Goal: Communication & Community: Answer question/provide support

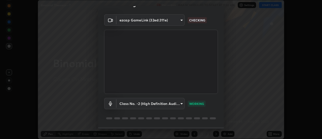
scroll to position [26, 0]
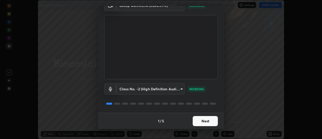
click at [205, 120] on button "Next" at bounding box center [205, 121] width 25 height 10
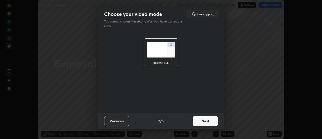
click at [203, 121] on button "Next" at bounding box center [205, 121] width 25 height 10
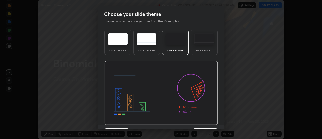
click at [203, 121] on img at bounding box center [162, 93] width 114 height 64
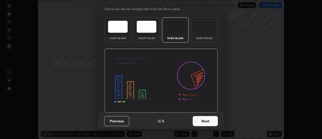
click at [205, 122] on button "Next" at bounding box center [205, 121] width 25 height 10
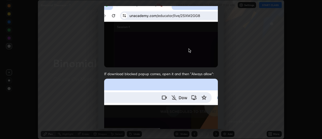
click at [143, 64] on img at bounding box center [161, 33] width 114 height 67
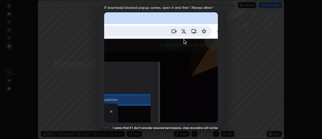
scroll to position [123, 0]
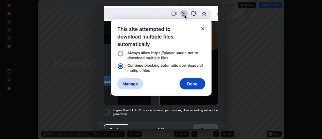
click at [108, 109] on div at bounding box center [107, 112] width 6 height 6
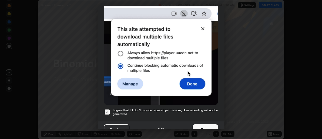
click at [207, 124] on button "Done" at bounding box center [205, 129] width 25 height 10
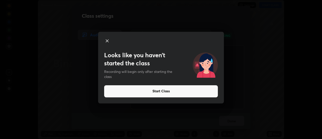
click at [137, 90] on button "Start Class" at bounding box center [161, 91] width 114 height 12
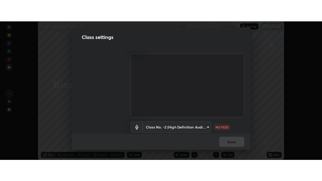
scroll to position [31, 0]
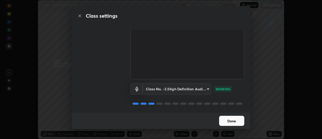
click at [225, 119] on button "Done" at bounding box center [231, 121] width 25 height 10
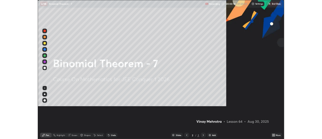
scroll to position [181, 322]
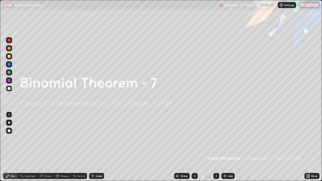
click at [230, 139] on div "Add" at bounding box center [230, 176] width 5 height 3
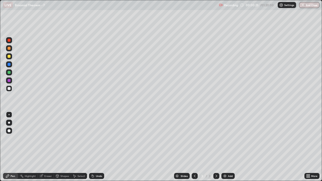
click at [10, 49] on div at bounding box center [9, 48] width 3 height 3
click at [9, 123] on div at bounding box center [9, 123] width 2 height 2
click at [99, 139] on div "Undo" at bounding box center [99, 176] width 6 height 3
click at [98, 139] on div "Undo" at bounding box center [99, 176] width 6 height 3
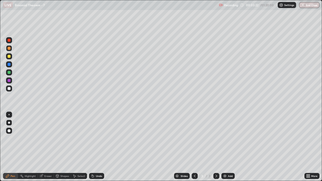
click at [98, 139] on div "Undo" at bounding box center [99, 176] width 6 height 3
click at [101, 139] on div "Undo" at bounding box center [99, 176] width 6 height 3
click at [101, 139] on div "Undo" at bounding box center [96, 176] width 15 height 6
click at [9, 89] on div at bounding box center [9, 88] width 3 height 3
click at [10, 50] on div at bounding box center [9, 48] width 3 height 3
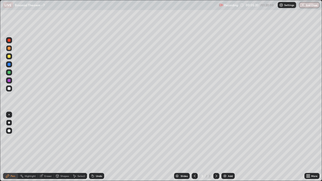
click at [10, 89] on div at bounding box center [9, 88] width 3 height 3
click at [9, 81] on div at bounding box center [9, 80] width 3 height 3
click at [10, 72] on div at bounding box center [9, 72] width 3 height 3
click at [11, 89] on div at bounding box center [9, 89] width 6 height 6
click at [99, 139] on div "Undo" at bounding box center [99, 176] width 6 height 3
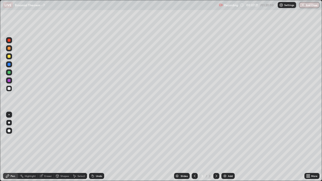
click at [99, 139] on div "Undo" at bounding box center [99, 176] width 6 height 3
click at [229, 139] on div "Add" at bounding box center [230, 176] width 5 height 3
click at [99, 139] on div "Undo" at bounding box center [99, 176] width 6 height 3
click at [47, 139] on div "Eraser" at bounding box center [46, 176] width 16 height 6
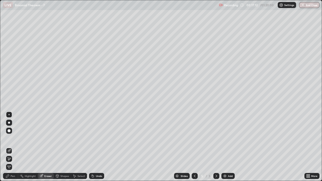
click at [15, 139] on div "Pen" at bounding box center [10, 176] width 15 height 6
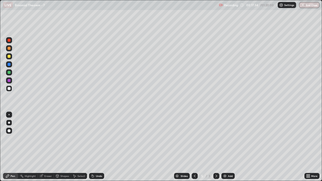
click at [100, 139] on div "Undo" at bounding box center [96, 176] width 15 height 6
click at [230, 139] on div "Add" at bounding box center [230, 176] width 5 height 3
click at [194, 139] on div at bounding box center [195, 176] width 6 height 10
click at [194, 139] on icon at bounding box center [195, 176] width 4 height 4
click at [216, 139] on icon at bounding box center [217, 176] width 4 height 4
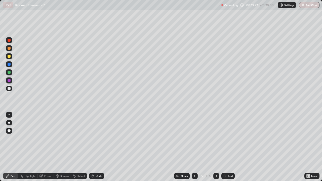
click at [216, 139] on icon at bounding box center [217, 176] width 4 height 4
click at [100, 139] on div "Undo" at bounding box center [96, 176] width 15 height 6
click at [98, 139] on div "Undo" at bounding box center [99, 176] width 6 height 3
click at [170, 108] on p "Undo" at bounding box center [173, 108] width 8 height 4
click at [9, 56] on div at bounding box center [9, 56] width 3 height 3
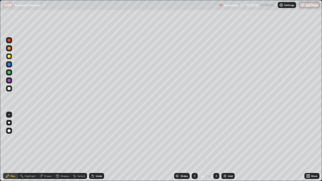
click at [9, 48] on div at bounding box center [9, 48] width 3 height 3
click at [10, 65] on div at bounding box center [9, 64] width 3 height 3
click at [97, 139] on div "Undo" at bounding box center [99, 176] width 6 height 3
click at [99, 139] on div "Undo" at bounding box center [99, 176] width 6 height 3
click at [226, 139] on img at bounding box center [225, 176] width 4 height 4
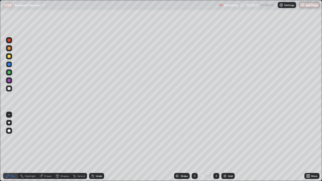
click at [10, 73] on div at bounding box center [9, 72] width 3 height 3
click at [99, 139] on div "Undo" at bounding box center [99, 176] width 6 height 3
click at [14, 139] on div "Pen" at bounding box center [13, 176] width 5 height 3
click at [59, 31] on button "Undo" at bounding box center [60, 31] width 15 height 6
click at [172, 29] on p "Undo" at bounding box center [175, 28] width 8 height 4
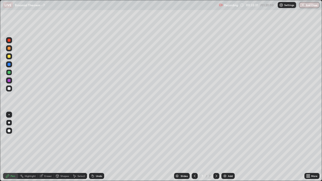
click at [11, 88] on div at bounding box center [9, 89] width 6 height 6
click at [10, 49] on div at bounding box center [9, 48] width 3 height 3
click at [10, 58] on div at bounding box center [9, 56] width 3 height 3
click at [226, 139] on img at bounding box center [225, 176] width 4 height 4
click at [10, 65] on div at bounding box center [9, 64] width 3 height 3
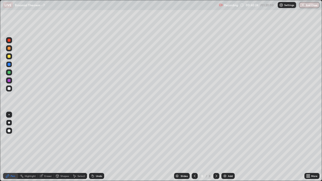
click at [10, 89] on div at bounding box center [9, 88] width 3 height 3
click at [11, 72] on div at bounding box center [9, 73] width 6 height 6
click at [195, 66] on p "Undo" at bounding box center [196, 65] width 8 height 4
click at [226, 139] on img at bounding box center [225, 176] width 4 height 4
click at [11, 48] on div at bounding box center [9, 48] width 6 height 6
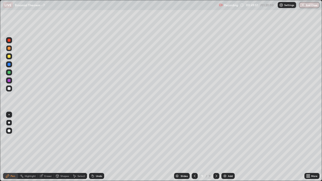
click at [9, 89] on div at bounding box center [9, 88] width 3 height 3
click at [50, 139] on div "Eraser" at bounding box center [48, 176] width 8 height 3
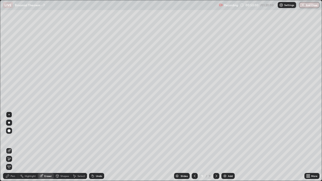
click at [10, 139] on icon at bounding box center [9, 159] width 4 height 4
click at [14, 139] on div "Pen" at bounding box center [13, 176] width 5 height 3
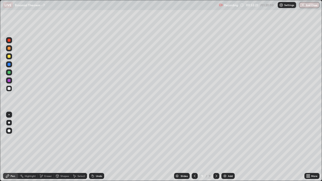
click at [99, 139] on div "Undo" at bounding box center [96, 176] width 15 height 6
click at [100, 139] on div "Undo" at bounding box center [99, 176] width 6 height 3
click at [99, 139] on div "Undo" at bounding box center [99, 176] width 6 height 3
click at [8, 48] on div at bounding box center [9, 48] width 3 height 3
click at [9, 65] on div at bounding box center [9, 64] width 3 height 3
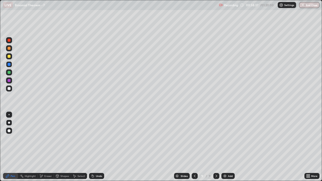
click at [46, 139] on div "Eraser" at bounding box center [48, 176] width 8 height 3
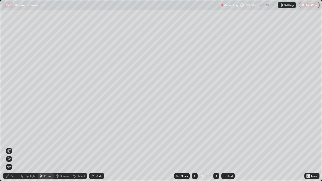
click at [13, 139] on div "Pen" at bounding box center [13, 176] width 5 height 3
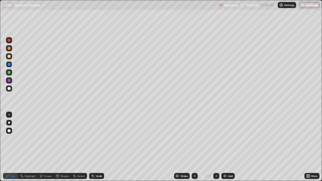
click at [229, 139] on div "Add" at bounding box center [230, 176] width 5 height 3
click at [10, 90] on div at bounding box center [9, 88] width 3 height 3
click at [11, 57] on div at bounding box center [9, 56] width 6 height 6
click at [10, 88] on div at bounding box center [9, 88] width 3 height 3
click at [50, 139] on div "Eraser" at bounding box center [48, 176] width 8 height 3
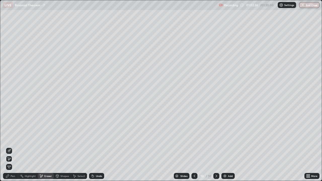
click at [15, 139] on div "Pen" at bounding box center [13, 176] width 5 height 3
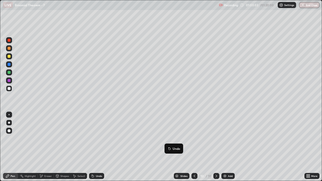
click at [176, 139] on p "Undo" at bounding box center [177, 149] width 8 height 4
click at [230, 139] on div "Add" at bounding box center [230, 176] width 5 height 3
click at [100, 139] on div "Undo" at bounding box center [99, 176] width 6 height 3
click at [95, 139] on div "Undo" at bounding box center [96, 176] width 15 height 6
click at [97, 139] on div "Undo" at bounding box center [99, 176] width 6 height 3
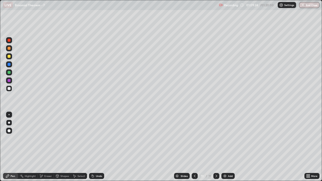
click at [98, 139] on div "Undo" at bounding box center [99, 176] width 6 height 3
click at [97, 139] on div "Undo" at bounding box center [99, 176] width 6 height 3
click at [96, 139] on div "Undo" at bounding box center [96, 176] width 15 height 6
click at [97, 139] on div "Undo" at bounding box center [99, 176] width 6 height 3
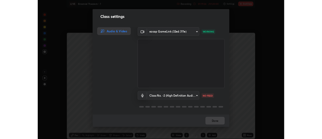
scroll to position [25044, 24861]
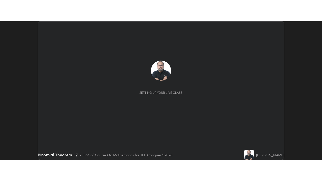
scroll to position [139, 322]
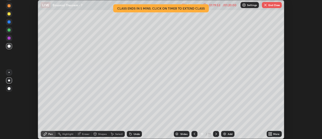
click at [272, 6] on button "End Class" at bounding box center [272, 5] width 20 height 6
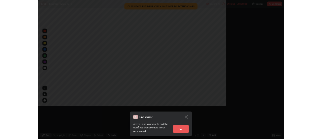
scroll to position [181, 322]
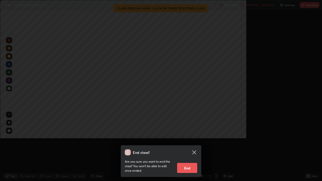
click at [189, 139] on div "End class?" at bounding box center [158, 153] width 66 height 6
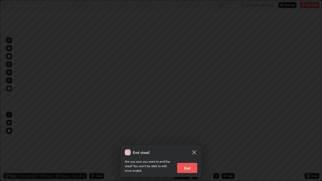
click at [189, 139] on button "End" at bounding box center [187, 168] width 20 height 10
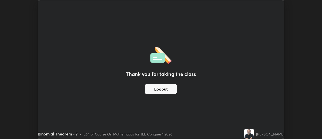
scroll to position [25044, 24861]
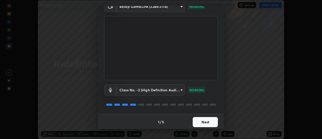
scroll to position [26, 0]
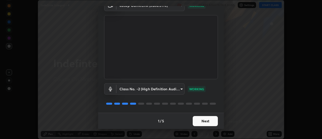
click at [201, 123] on button "Next" at bounding box center [205, 121] width 25 height 10
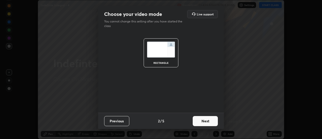
scroll to position [0, 0]
click at [201, 124] on button "Next" at bounding box center [205, 121] width 25 height 10
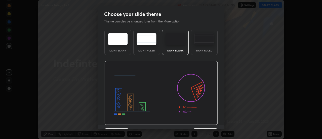
click at [202, 124] on img at bounding box center [162, 93] width 114 height 64
click at [203, 124] on img at bounding box center [162, 93] width 114 height 64
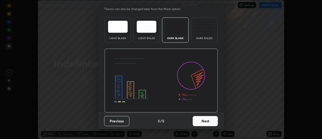
click at [200, 125] on button "Next" at bounding box center [205, 121] width 25 height 10
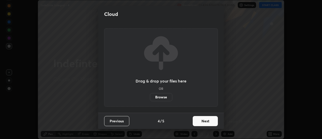
scroll to position [0, 0]
click at [198, 122] on button "Next" at bounding box center [205, 121] width 25 height 10
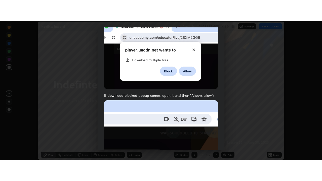
scroll to position [129, 0]
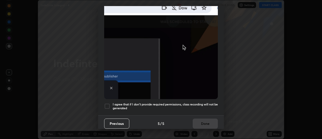
click at [110, 104] on div at bounding box center [107, 106] width 6 height 6
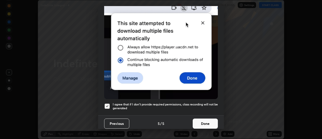
click at [208, 122] on button "Done" at bounding box center [205, 123] width 25 height 10
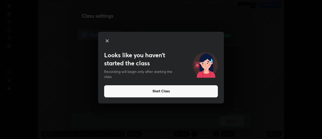
click at [145, 92] on button "Start Class" at bounding box center [161, 91] width 114 height 12
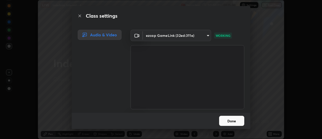
click at [225, 121] on button "Done" at bounding box center [231, 121] width 25 height 10
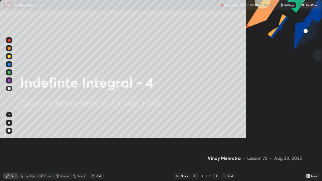
scroll to position [181, 322]
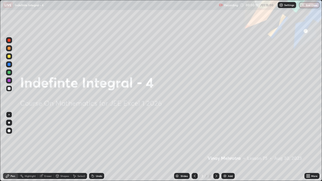
click at [225, 139] on img at bounding box center [225, 176] width 4 height 4
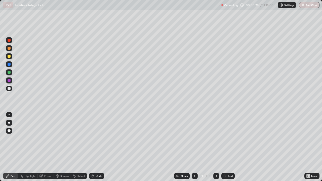
click at [9, 123] on div at bounding box center [9, 123] width 2 height 2
click at [99, 139] on div "Undo" at bounding box center [99, 176] width 6 height 3
click at [9, 56] on div at bounding box center [9, 56] width 3 height 3
click at [227, 139] on div "Add" at bounding box center [228, 176] width 13 height 6
click at [10, 72] on div at bounding box center [9, 72] width 3 height 3
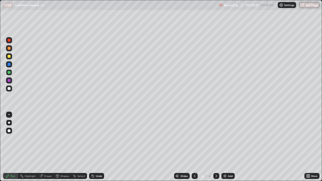
click at [11, 88] on div at bounding box center [9, 89] width 6 height 6
click at [9, 48] on div at bounding box center [9, 48] width 3 height 3
click at [12, 90] on div at bounding box center [9, 89] width 6 height 6
click at [229, 139] on div "Add" at bounding box center [230, 176] width 5 height 3
click at [192, 139] on div at bounding box center [195, 176] width 6 height 6
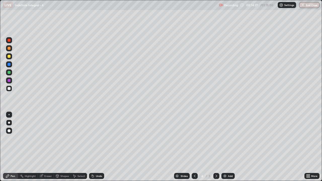
click at [216, 139] on icon at bounding box center [217, 176] width 4 height 4
click at [227, 139] on div "Add" at bounding box center [228, 176] width 13 height 6
click at [94, 139] on icon at bounding box center [93, 176] width 4 height 4
click at [96, 139] on div "Undo" at bounding box center [99, 176] width 6 height 3
click at [231, 139] on div "Add" at bounding box center [230, 176] width 5 height 3
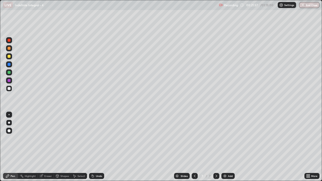
click at [99, 139] on div "Undo" at bounding box center [99, 176] width 6 height 3
click at [100, 139] on div "Undo" at bounding box center [99, 176] width 6 height 3
click at [48, 139] on div "Eraser" at bounding box center [48, 176] width 8 height 3
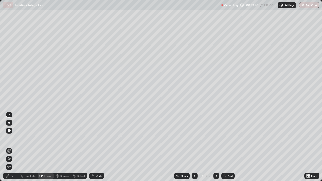
click at [11, 139] on div at bounding box center [9, 159] width 6 height 6
click at [14, 139] on div "Pen" at bounding box center [13, 176] width 5 height 3
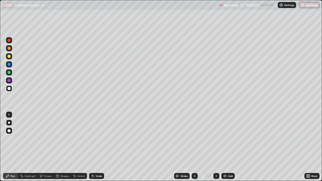
click at [10, 73] on div at bounding box center [9, 72] width 3 height 3
click at [194, 139] on icon at bounding box center [195, 176] width 4 height 4
click at [195, 139] on icon at bounding box center [195, 176] width 4 height 4
click at [194, 139] on icon at bounding box center [195, 176] width 4 height 4
click at [216, 139] on icon at bounding box center [217, 176] width 4 height 4
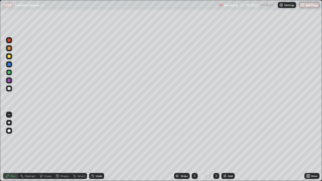
click at [215, 139] on icon at bounding box center [217, 176] width 4 height 4
click at [216, 139] on icon at bounding box center [217, 176] width 4 height 4
click at [10, 89] on div at bounding box center [9, 88] width 3 height 3
click at [50, 139] on div "Eraser" at bounding box center [48, 176] width 8 height 3
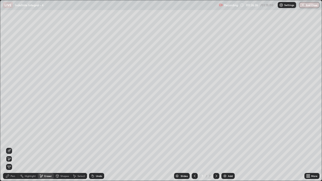
click at [15, 139] on div "Pen" at bounding box center [10, 176] width 15 height 6
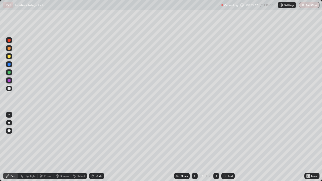
click at [231, 139] on div "Add" at bounding box center [230, 176] width 5 height 3
click at [10, 57] on div at bounding box center [9, 56] width 3 height 3
click at [96, 139] on div "Undo" at bounding box center [96, 176] width 15 height 6
click at [97, 139] on div "Undo" at bounding box center [99, 176] width 6 height 3
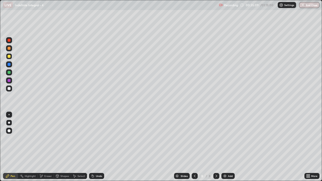
click at [99, 139] on div "Undo" at bounding box center [96, 176] width 15 height 6
click at [230, 139] on div "Add" at bounding box center [230, 176] width 5 height 3
click at [33, 139] on div "Highlight" at bounding box center [28, 176] width 20 height 6
click at [48, 139] on div "Eraser" at bounding box center [48, 176] width 8 height 3
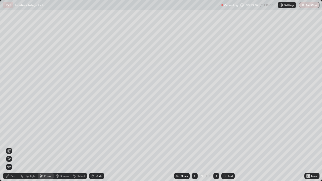
click at [10, 139] on icon at bounding box center [9, 159] width 3 height 3
click at [15, 139] on div "Pen" at bounding box center [13, 176] width 5 height 3
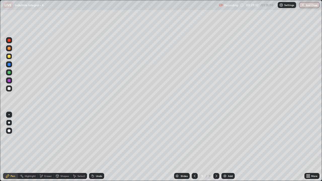
click at [8, 74] on div at bounding box center [9, 73] width 6 height 6
click at [8, 57] on div at bounding box center [9, 56] width 3 height 3
click at [101, 139] on div "Undo" at bounding box center [99, 176] width 6 height 3
click at [98, 139] on div "Undo" at bounding box center [99, 176] width 6 height 3
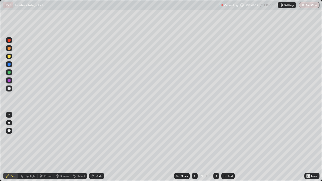
click at [226, 139] on img at bounding box center [225, 176] width 4 height 4
click at [102, 139] on div "Undo" at bounding box center [96, 176] width 15 height 6
click at [230, 139] on div "Add" at bounding box center [230, 176] width 5 height 3
click at [66, 63] on button "Undo" at bounding box center [68, 66] width 15 height 6
click at [215, 139] on button "Undo" at bounding box center [222, 148] width 15 height 6
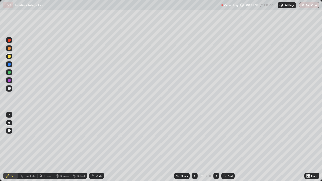
click at [100, 139] on div "Undo" at bounding box center [99, 176] width 6 height 3
click at [226, 139] on img at bounding box center [225, 176] width 4 height 4
click at [98, 139] on div "Undo" at bounding box center [99, 176] width 6 height 3
click at [96, 139] on div "Undo" at bounding box center [96, 176] width 15 height 6
click at [226, 139] on img at bounding box center [225, 176] width 4 height 4
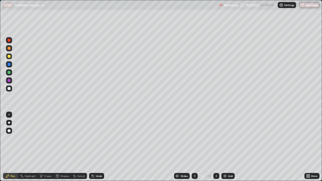
click at [195, 139] on icon at bounding box center [195, 176] width 4 height 4
click at [217, 139] on icon at bounding box center [217, 176] width 4 height 4
click at [228, 139] on div "Add" at bounding box center [230, 176] width 5 height 3
click at [99, 139] on div "Undo" at bounding box center [99, 176] width 6 height 3
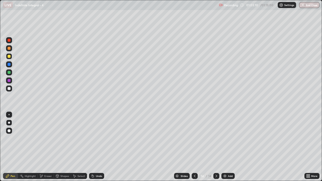
click at [99, 139] on div "Undo" at bounding box center [96, 176] width 15 height 6
click at [194, 139] on icon at bounding box center [195, 176] width 4 height 4
click at [216, 139] on icon at bounding box center [217, 176] width 4 height 4
click at [97, 139] on div "Undo" at bounding box center [99, 176] width 6 height 3
click at [224, 139] on img at bounding box center [225, 176] width 4 height 4
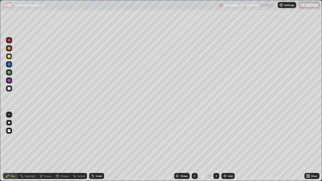
click at [96, 139] on div "Undo" at bounding box center [99, 176] width 6 height 3
click at [99, 139] on div "Undo" at bounding box center [99, 176] width 6 height 3
click at [100, 139] on div "Undo" at bounding box center [99, 176] width 6 height 3
click at [9, 73] on div at bounding box center [9, 72] width 3 height 3
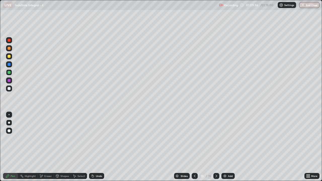
click at [231, 139] on div "Add" at bounding box center [230, 176] width 5 height 3
click at [11, 89] on div at bounding box center [9, 89] width 6 height 6
click at [308, 5] on button "End Class" at bounding box center [310, 5] width 20 height 6
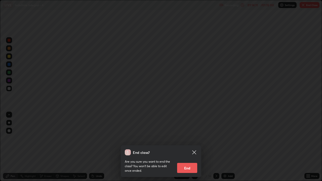
click at [181, 139] on button "End" at bounding box center [187, 168] width 20 height 10
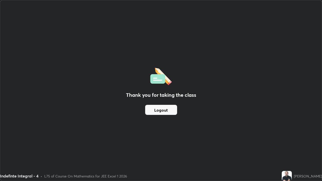
click at [165, 110] on button "Logout" at bounding box center [161, 110] width 32 height 10
